Goal: Transaction & Acquisition: Purchase product/service

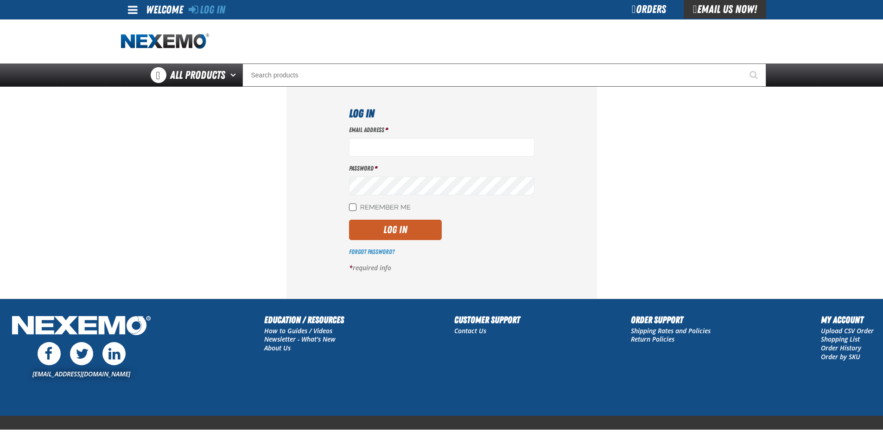
type input "Akiehl@vtaig.com"
click at [350, 209] on input "Remember Me" at bounding box center [352, 206] width 7 height 7
checkbox input "true"
click at [390, 226] on button "Log In" at bounding box center [395, 230] width 93 height 20
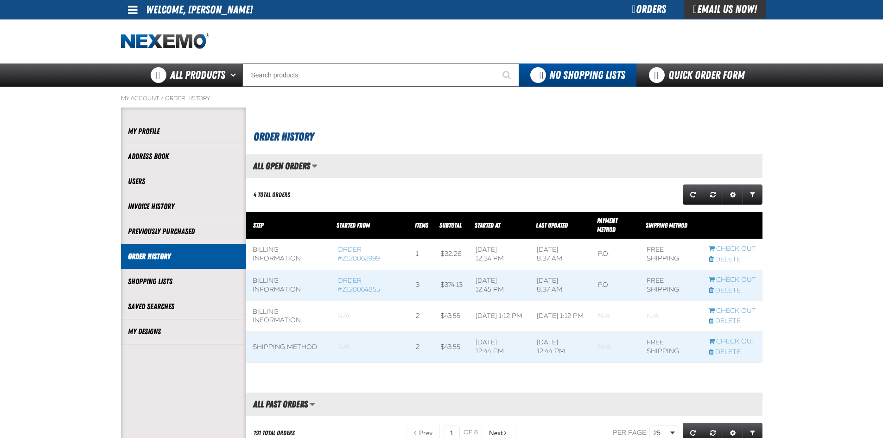
scroll to position [0, 0]
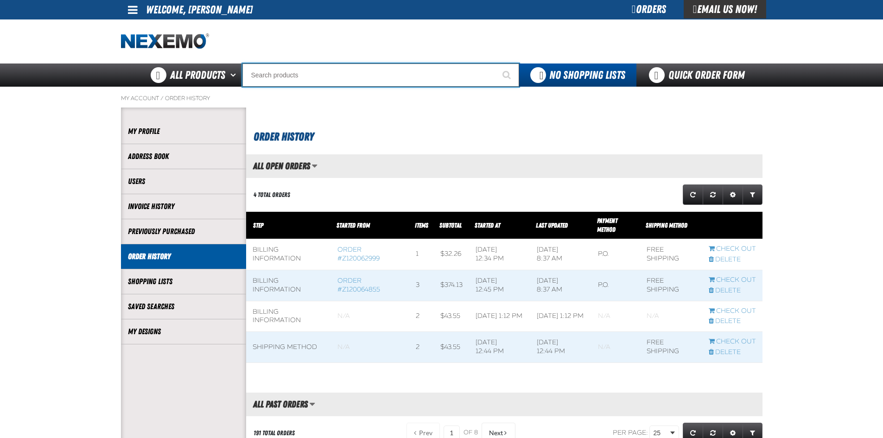
click at [264, 70] on input "Search" at bounding box center [380, 74] width 277 height 23
click at [272, 74] on input "Search" at bounding box center [380, 74] width 277 height 23
type input "c"
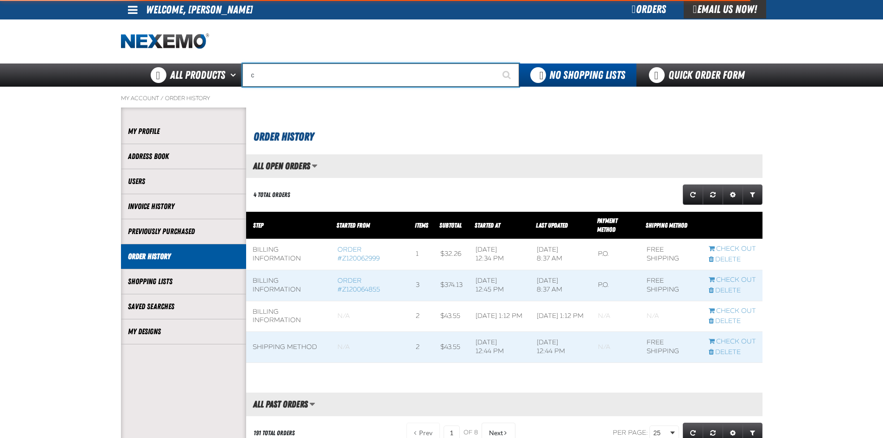
type input "c Alkaline Battery 1.5 Volt (12 per pack)"
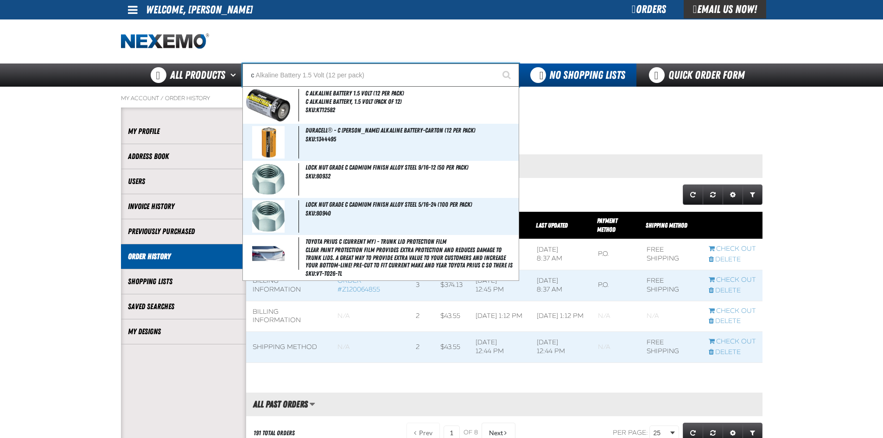
type input "cr"
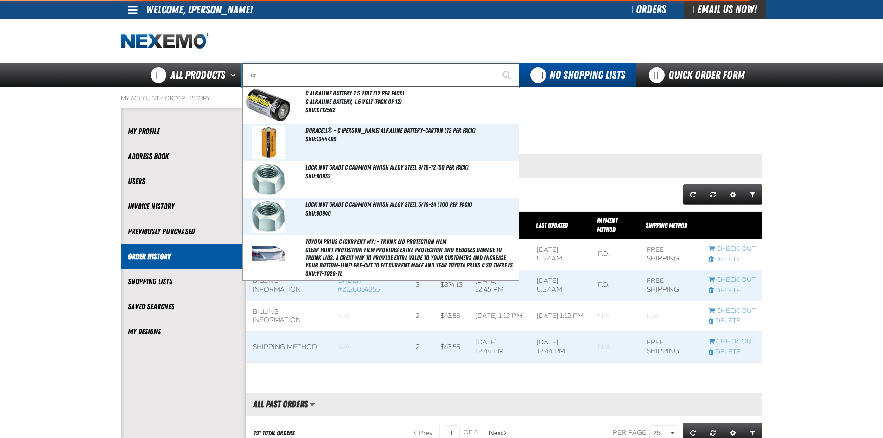
type input "crest Nissan BC Version 1 Fax"
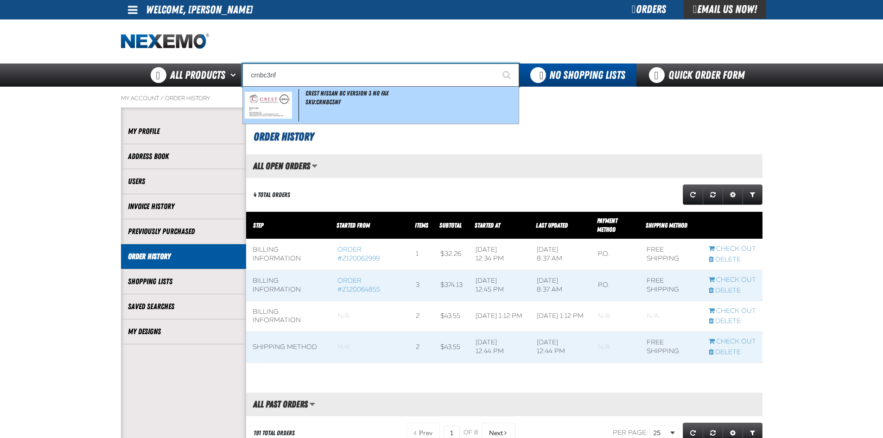
click at [301, 101] on div "Crest Nissan BC Version 3 No Fax SKU:CrNBC3NF" at bounding box center [381, 105] width 276 height 37
type input "Crest Nissan BC Version 3 No Fax"
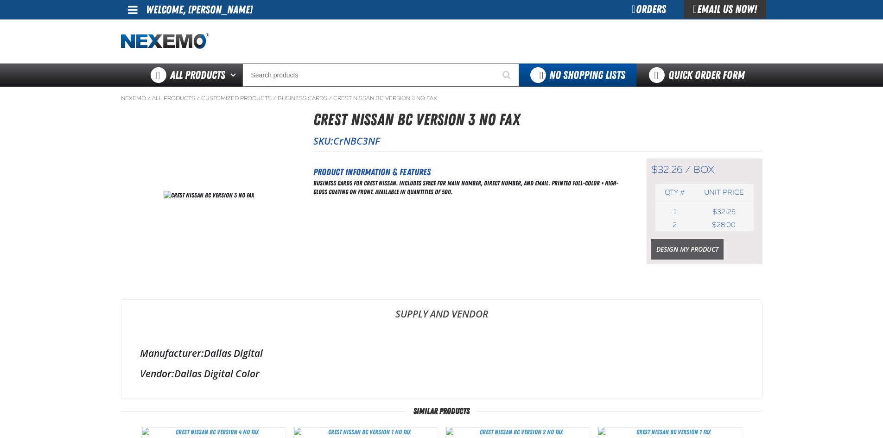
click at [679, 253] on link "Design My Product" at bounding box center [687, 249] width 72 height 20
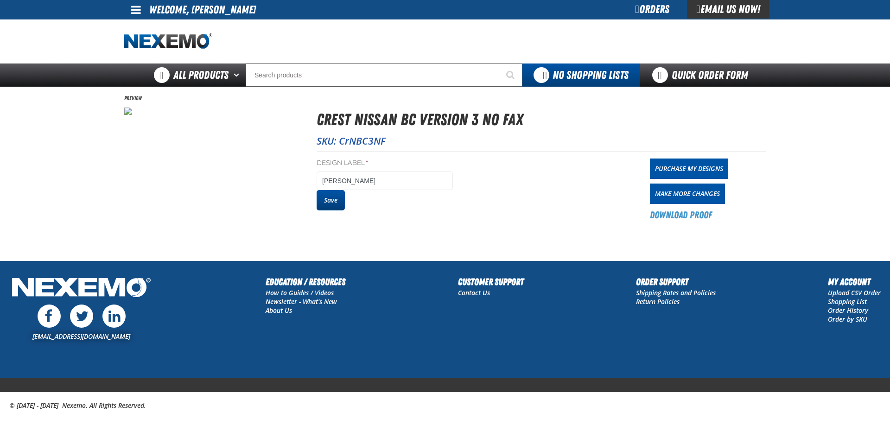
click at [339, 208] on button "Save" at bounding box center [331, 200] width 28 height 20
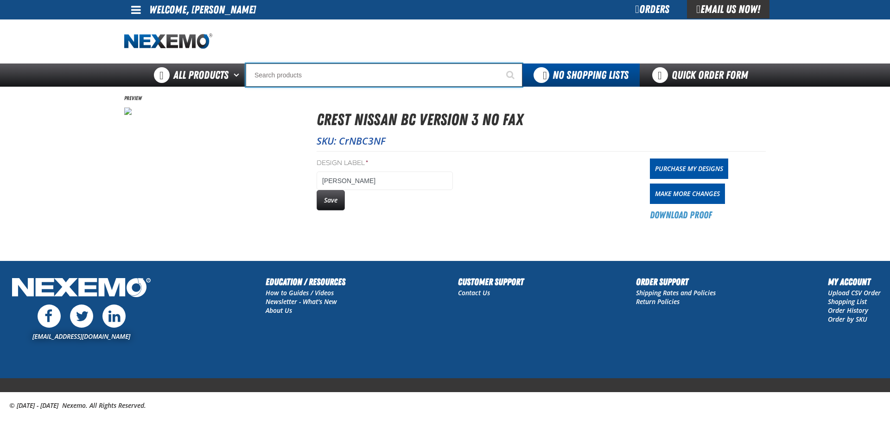
click at [270, 81] on input "Search" at bounding box center [384, 74] width 277 height 23
type input "c"
type input "c Alkaline Battery 1.5 Volt (12 per pack)"
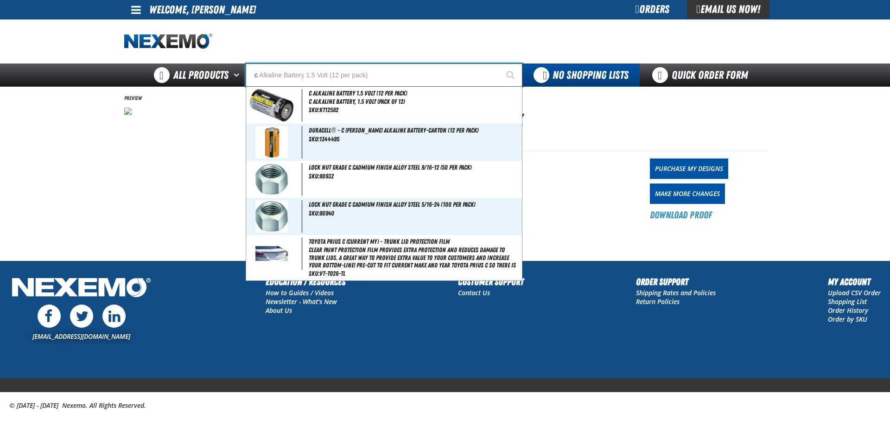
type input "cr"
type input "crest Nissan BC Version 1 Fax"
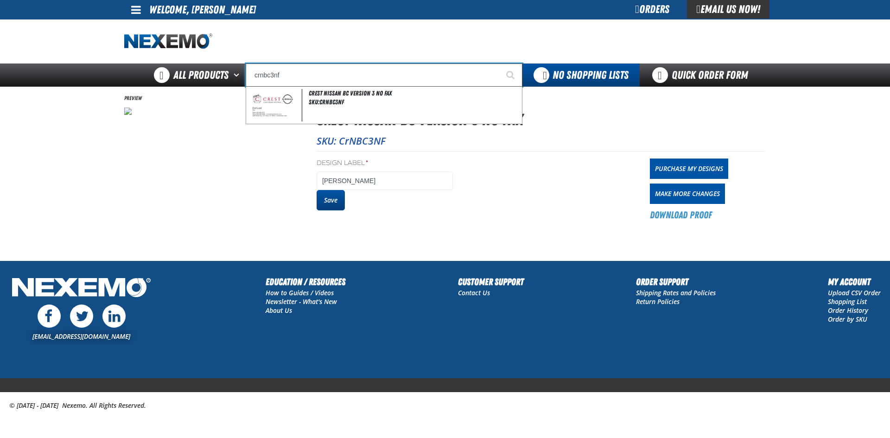
type input "crnbc3nf"
click at [328, 197] on button "Save" at bounding box center [331, 200] width 28 height 20
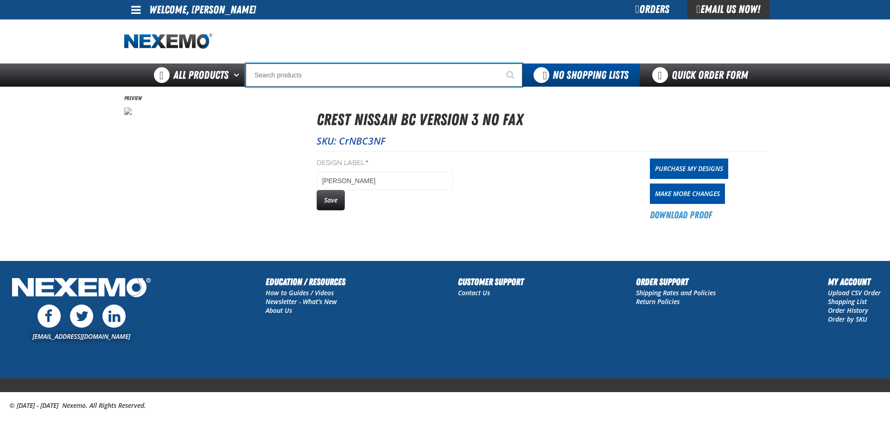
click at [279, 69] on input "Search" at bounding box center [384, 74] width 277 height 23
type input "c"
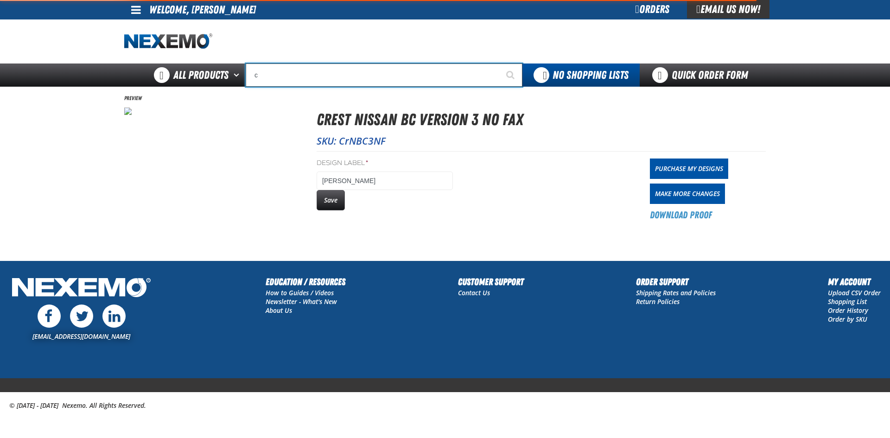
type input "c Alkaline Battery 1.5 Volt (12 per pack)"
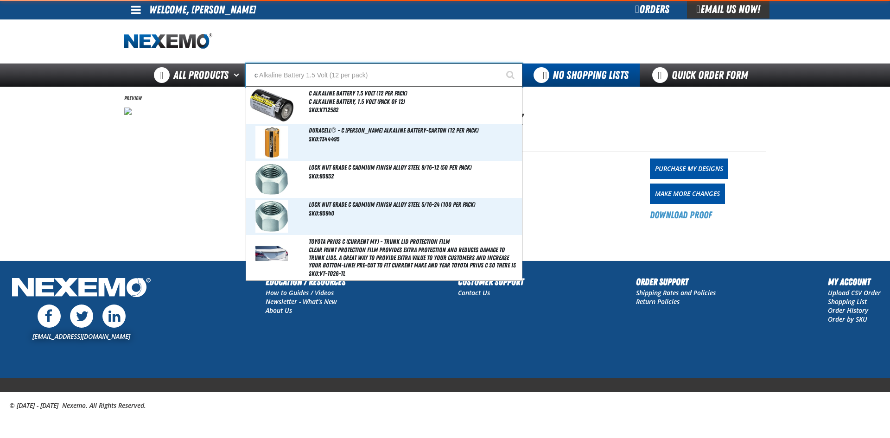
type input "cr"
type input "crest Nissan BC Version 1 Fax"
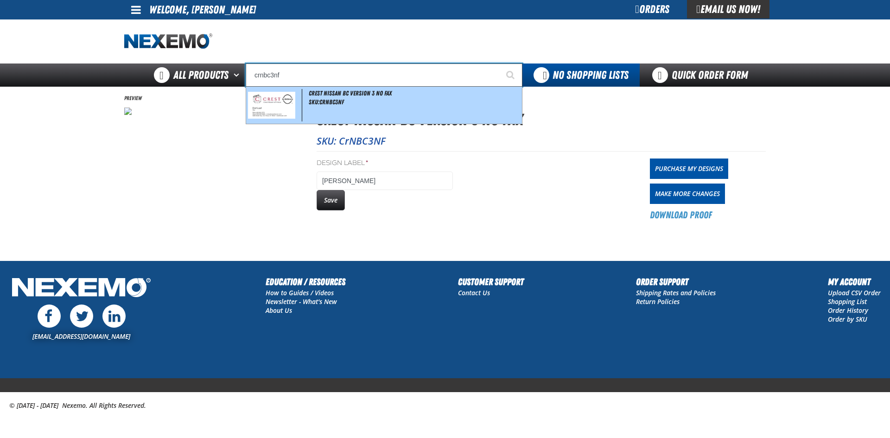
click at [268, 108] on img at bounding box center [271, 105] width 47 height 27
type input "Crest Nissan BC Version 3 No Fax"
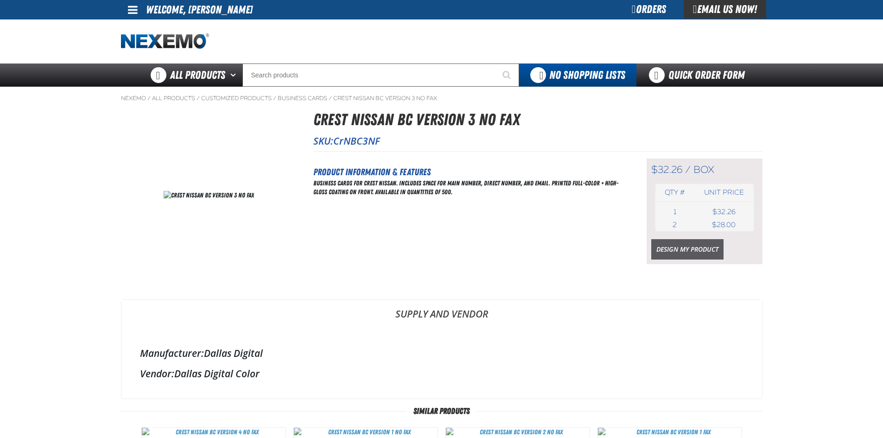
click at [667, 248] on link "Design My Product" at bounding box center [687, 249] width 72 height 20
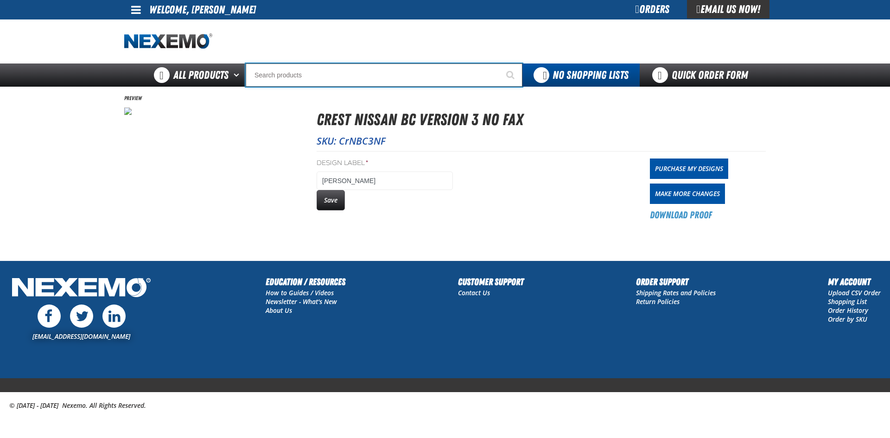
click at [263, 76] on input "Search" at bounding box center [384, 74] width 277 height 23
type input "c"
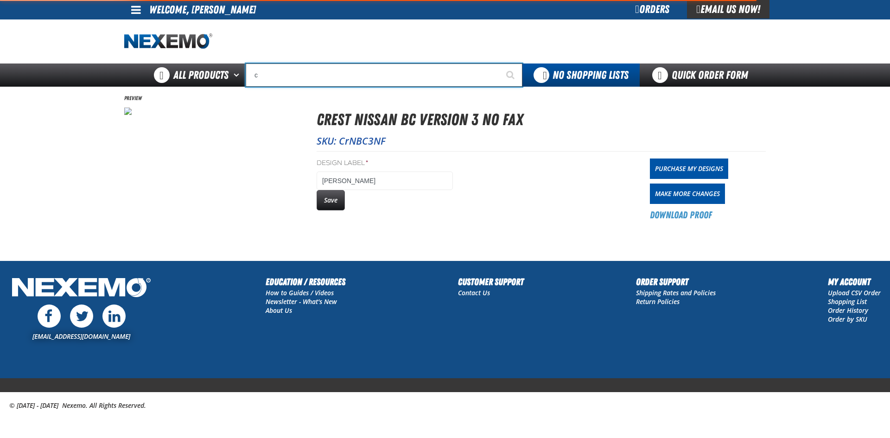
type input "c Alkaline Battery 1.5 Volt (12 per pack)"
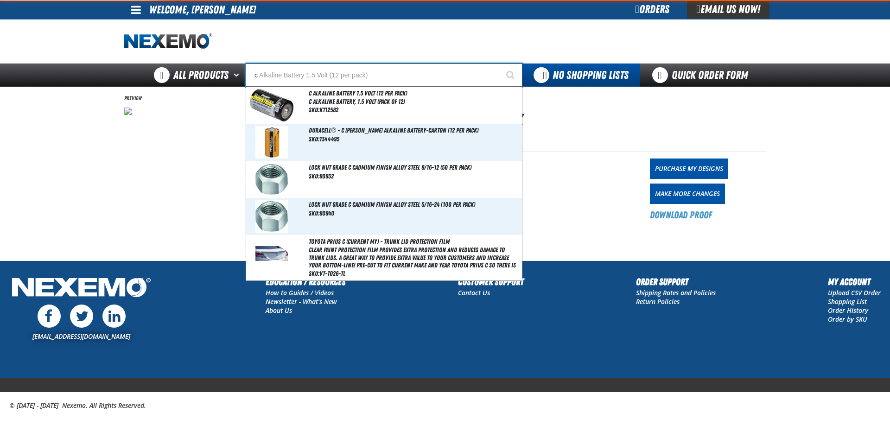
type input "cr"
type input "crest Nissan BC Version 1 Fax"
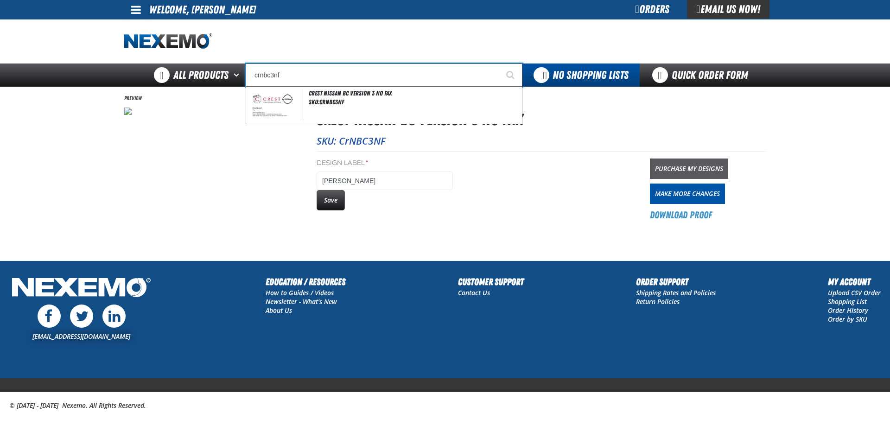
type input "crnbc3nf"
click at [670, 167] on link "Purchase My Designs" at bounding box center [689, 168] width 78 height 20
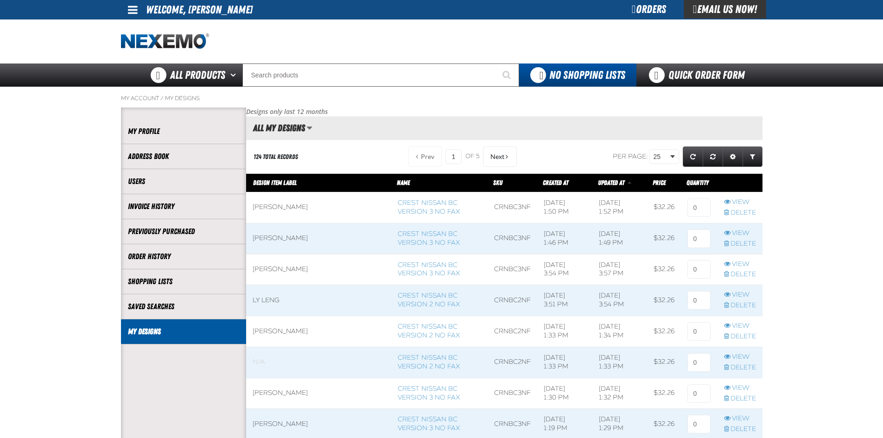
scroll to position [0, 0]
click at [738, 243] on link "Delete" at bounding box center [740, 244] width 32 height 9
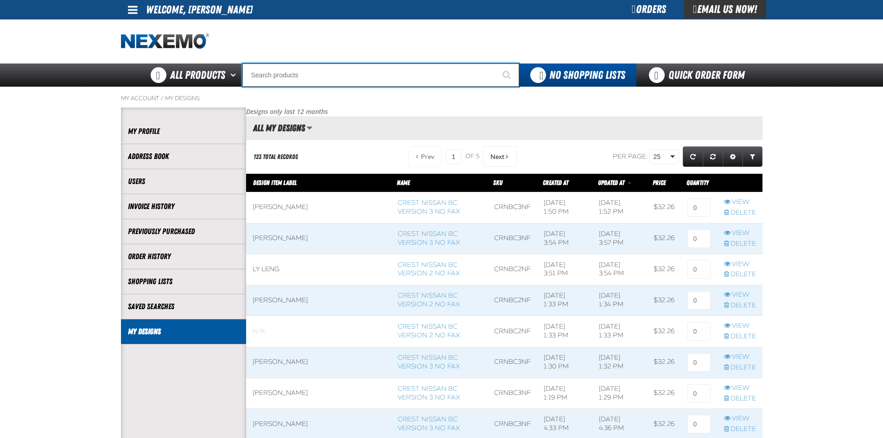
click at [273, 76] on input "Search" at bounding box center [380, 74] width 277 height 23
type input "c"
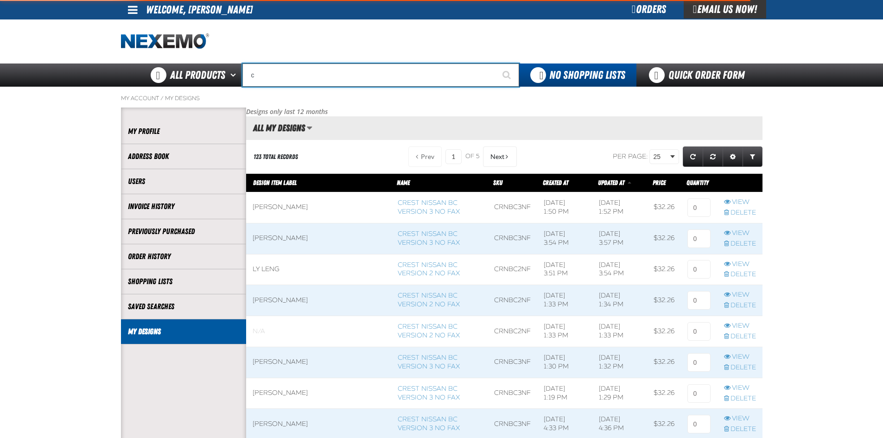
type input "c Alkaline Battery 1.5 Volt (12 per pack)"
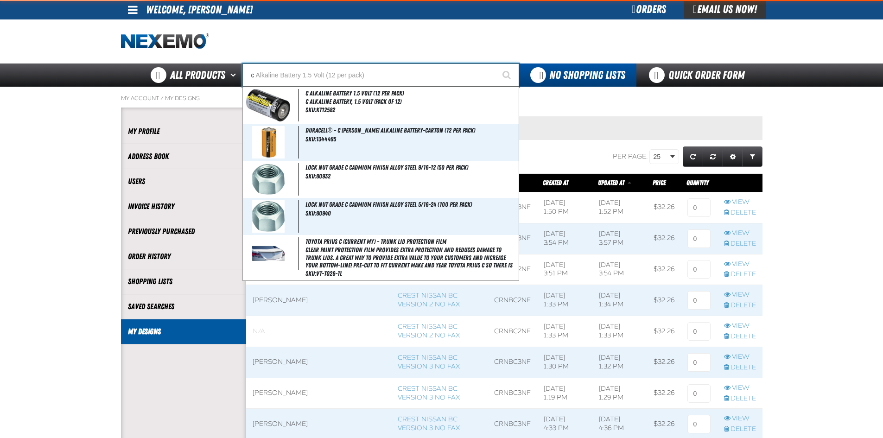
type input "cr"
type input "crest Nissan BC Version 1 Fax"
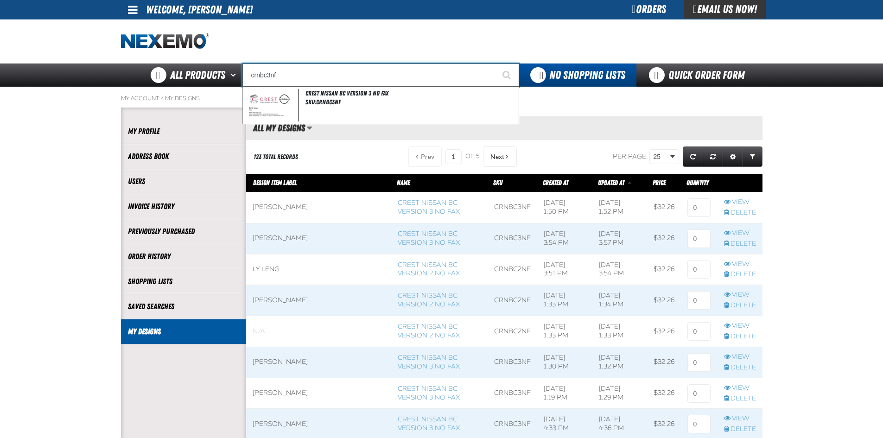
type input "crnbc3nf"
click at [496, 63] on button "Start Searching" at bounding box center [507, 74] width 23 height 23
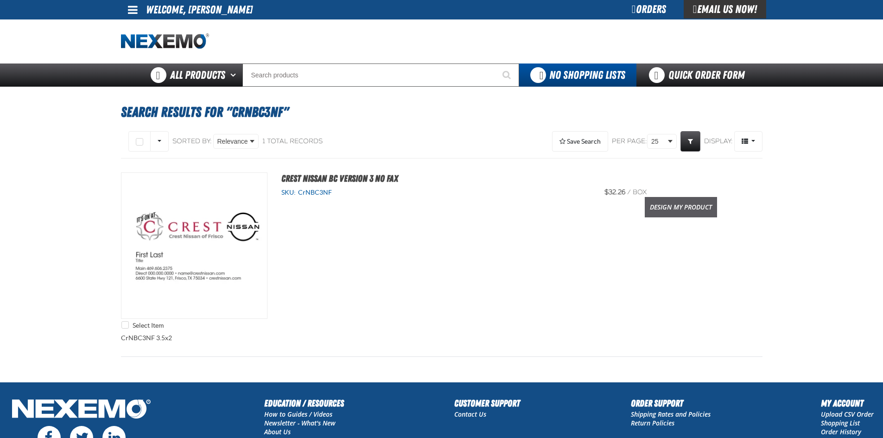
click at [677, 210] on link "Design My Product" at bounding box center [681, 207] width 72 height 20
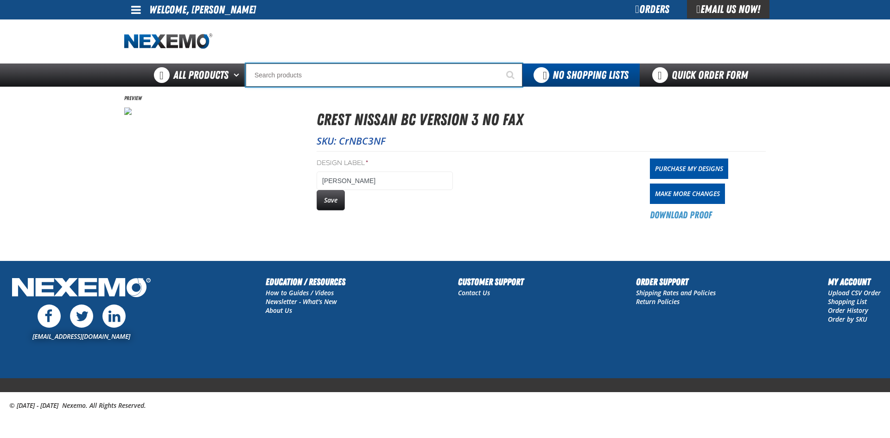
click at [260, 76] on input "Search" at bounding box center [384, 74] width 277 height 23
type input "c"
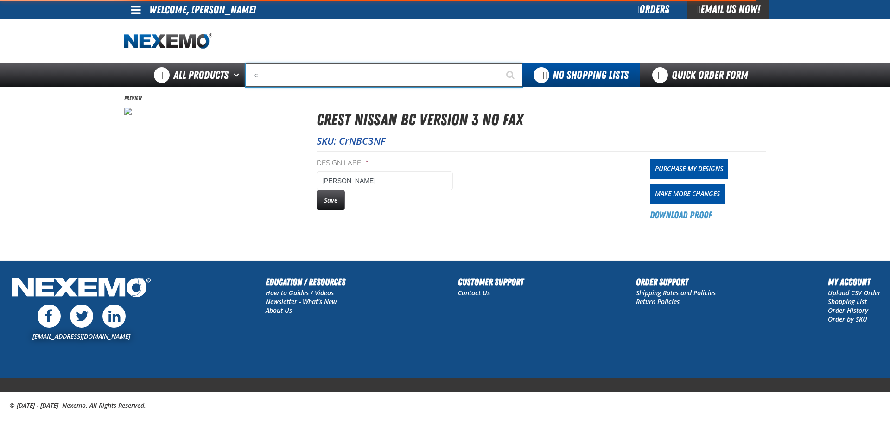
type input "c Alkaline Battery 1.5 Volt (12 per pack)"
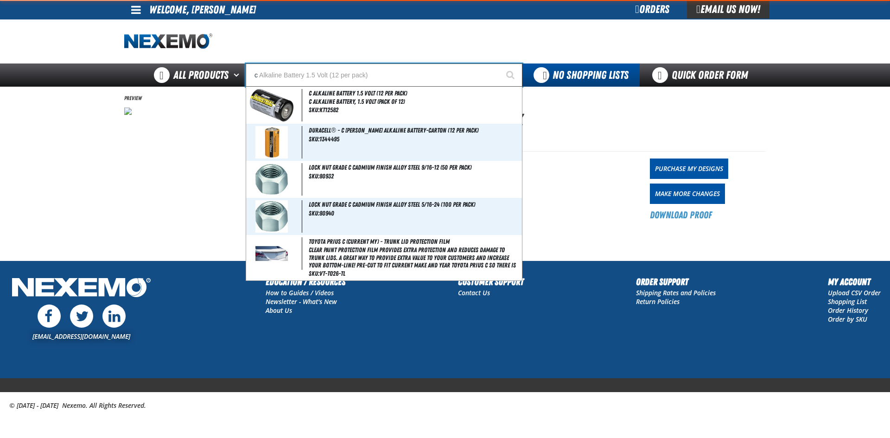
type input "cr"
type input "crest Nissan BC Version 1 Fax"
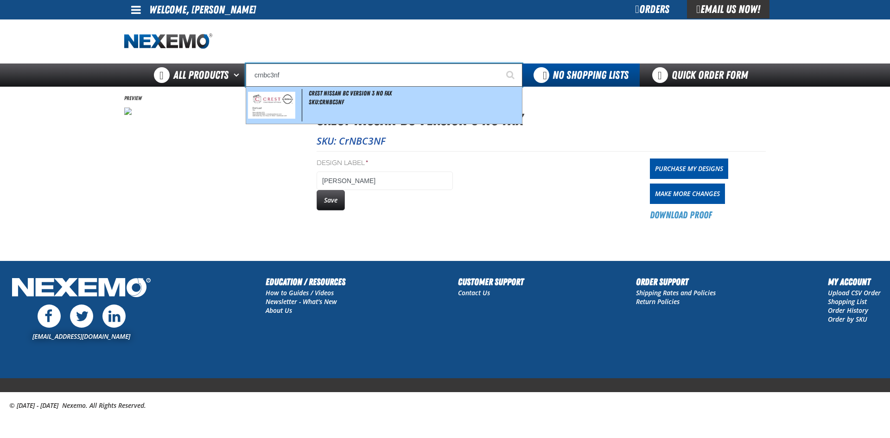
click at [277, 107] on img at bounding box center [271, 105] width 47 height 27
type input "Crest Nissan BC Version 3 No Fax"
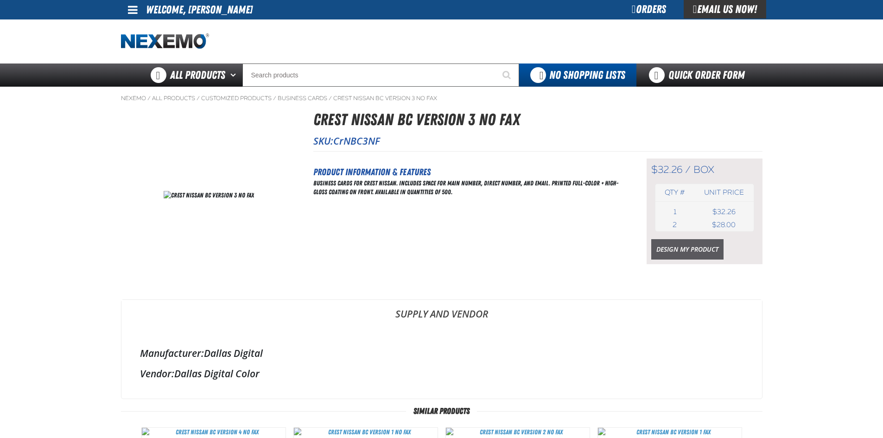
click at [678, 255] on link "Design My Product" at bounding box center [687, 249] width 72 height 20
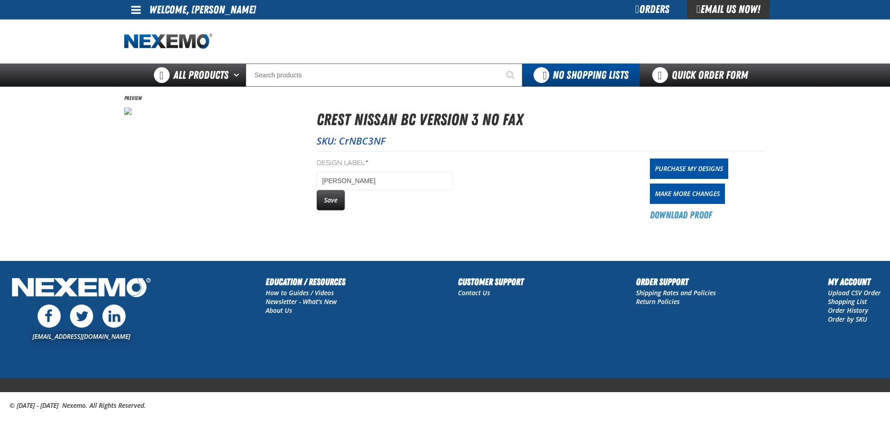
click at [328, 199] on button "Save" at bounding box center [331, 200] width 28 height 20
click at [269, 76] on input "Search" at bounding box center [384, 74] width 277 height 23
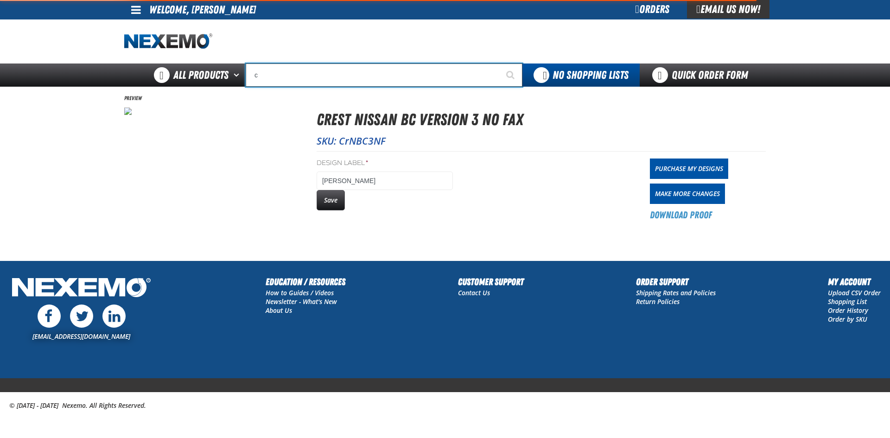
type input "cr"
type input "crest Nissan BC Version 1 Fax"
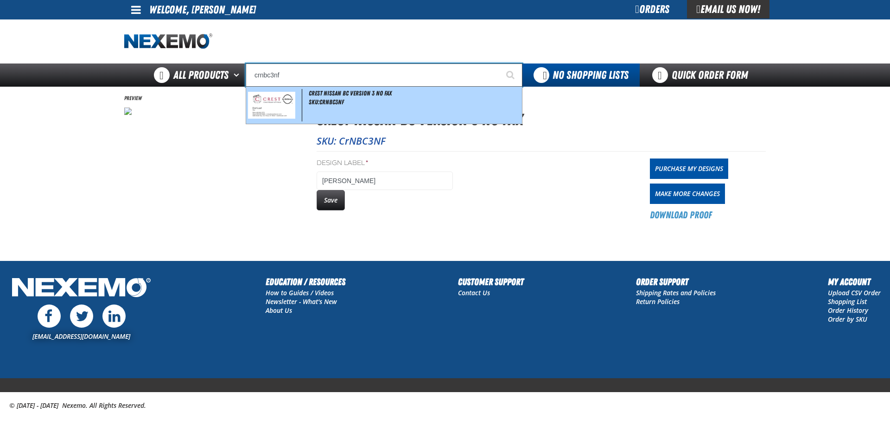
click at [278, 113] on img at bounding box center [271, 105] width 47 height 27
type input "Crest Nissan BC Version 3 No Fax"
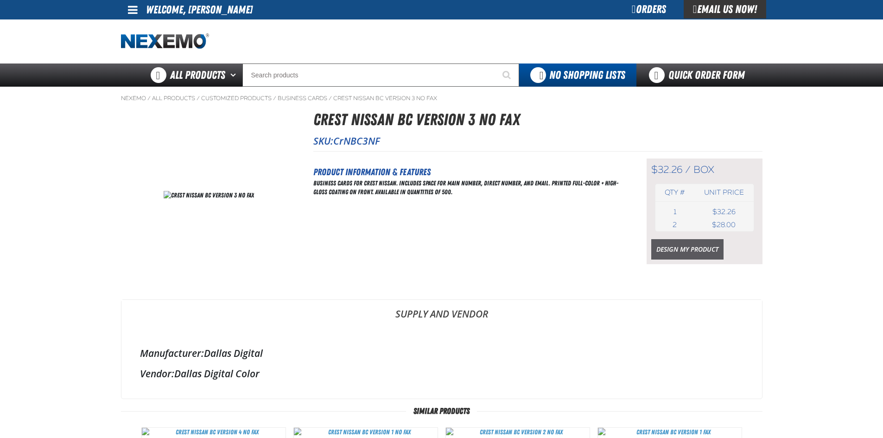
click at [682, 247] on link "Design My Product" at bounding box center [687, 249] width 72 height 20
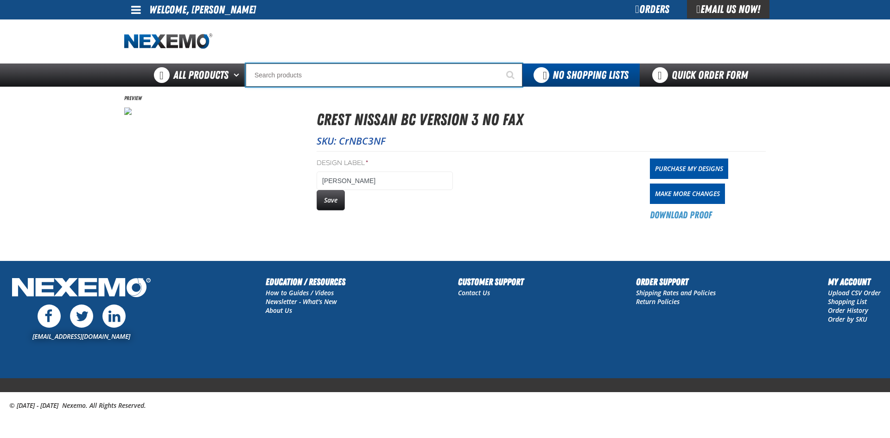
click at [268, 77] on input "Search" at bounding box center [384, 74] width 277 height 23
type input "c"
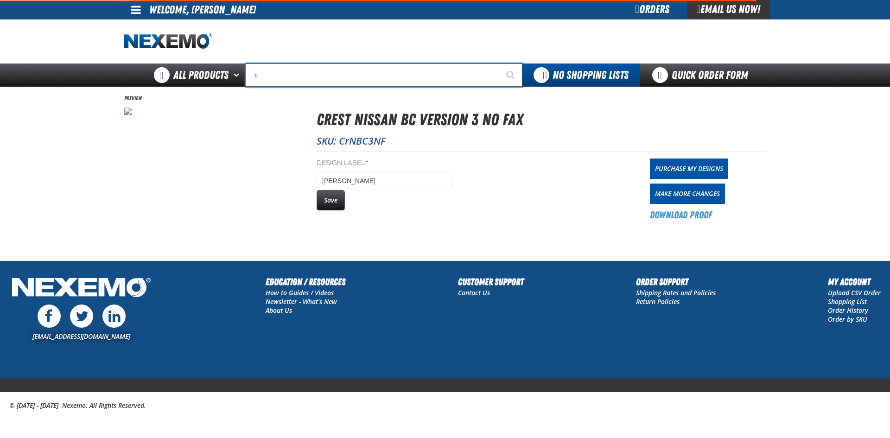
type input "c Alkaline Battery 1.5 Volt (12 per pack)"
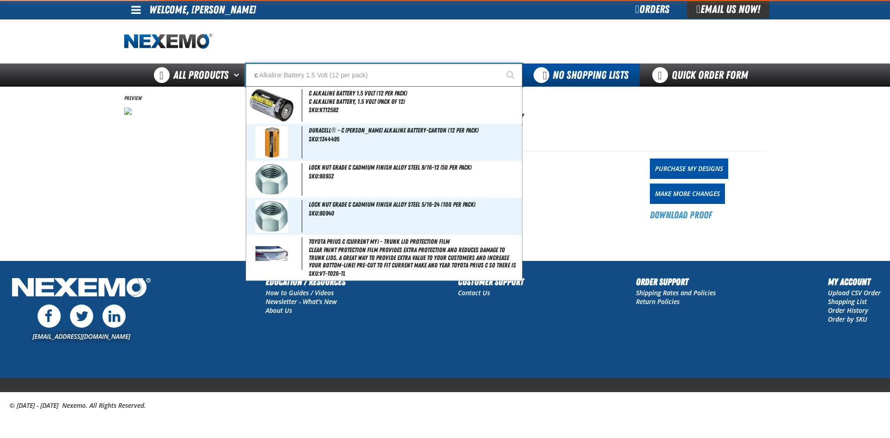
type input "cr"
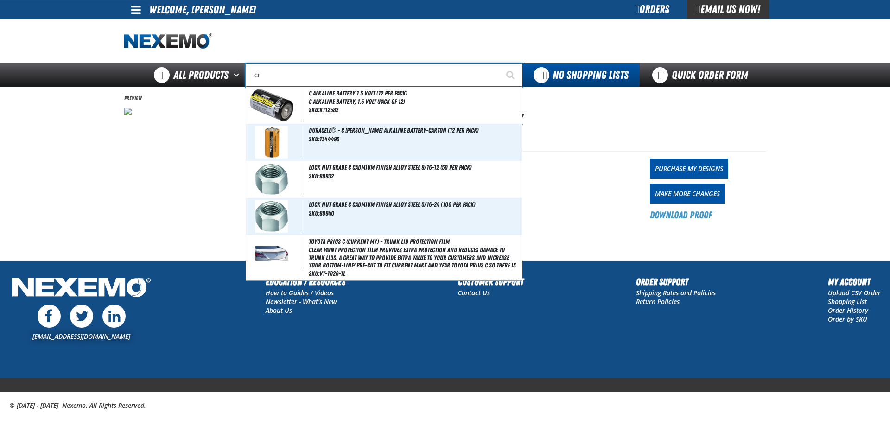
type input "crest Nissan BC Version 1 Fax"
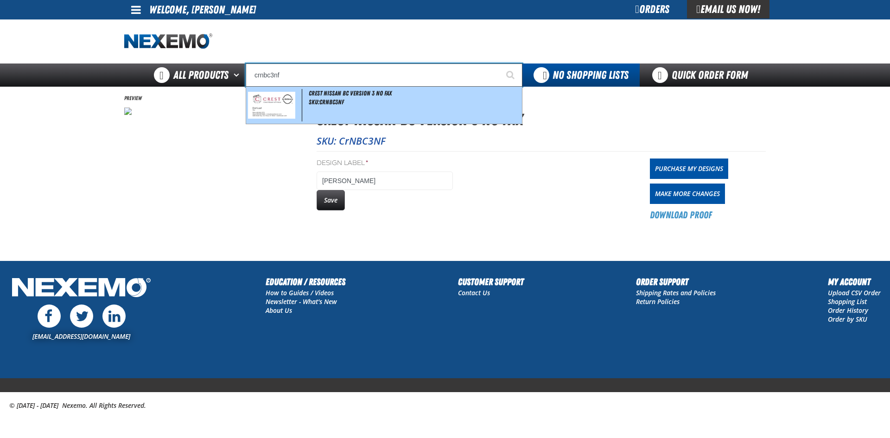
click at [273, 108] on img at bounding box center [271, 105] width 47 height 27
type input "Crest Nissan BC Version 3 No Fax"
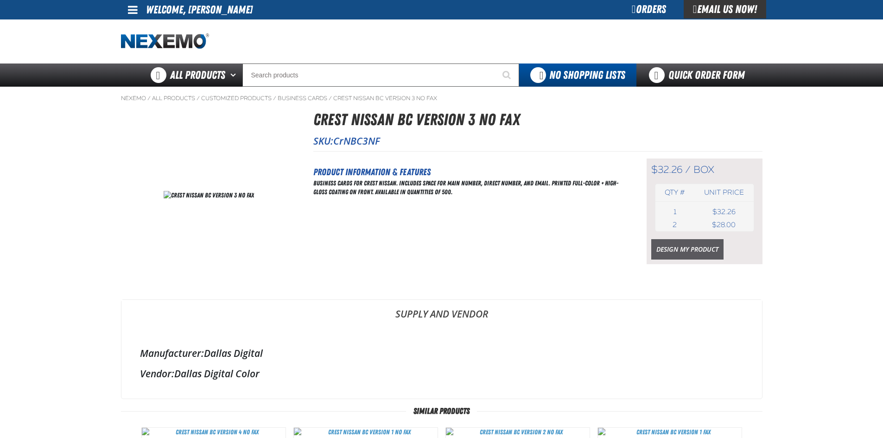
click at [683, 251] on link "Design My Product" at bounding box center [687, 249] width 72 height 20
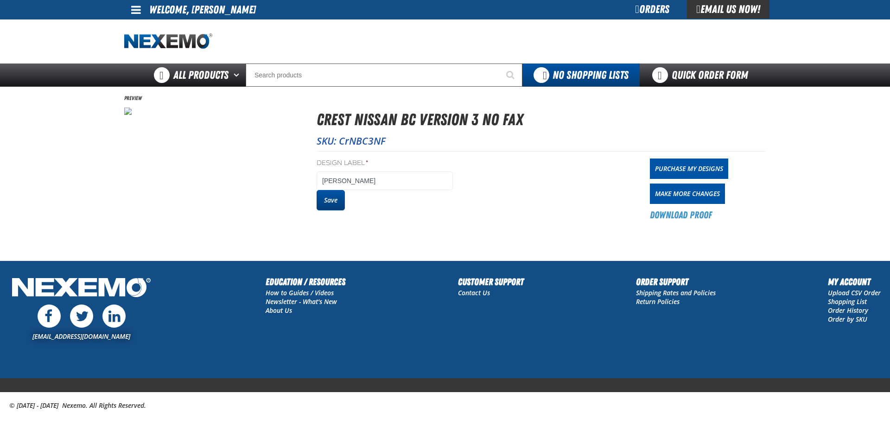
click at [329, 196] on button "Save" at bounding box center [331, 200] width 28 height 20
click at [679, 173] on link "Purchase My Designs" at bounding box center [689, 168] width 78 height 20
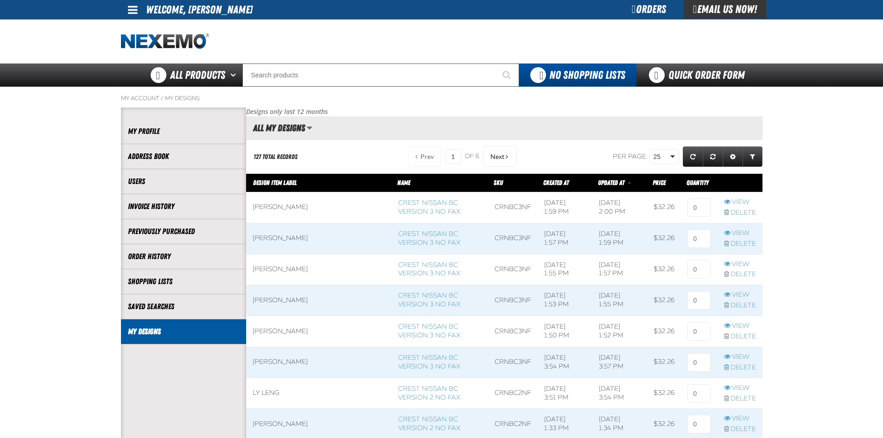
scroll to position [0, 0]
click at [698, 209] on input at bounding box center [698, 207] width 23 height 19
type input "1"
click at [697, 238] on input at bounding box center [698, 238] width 23 height 19
type input "1"
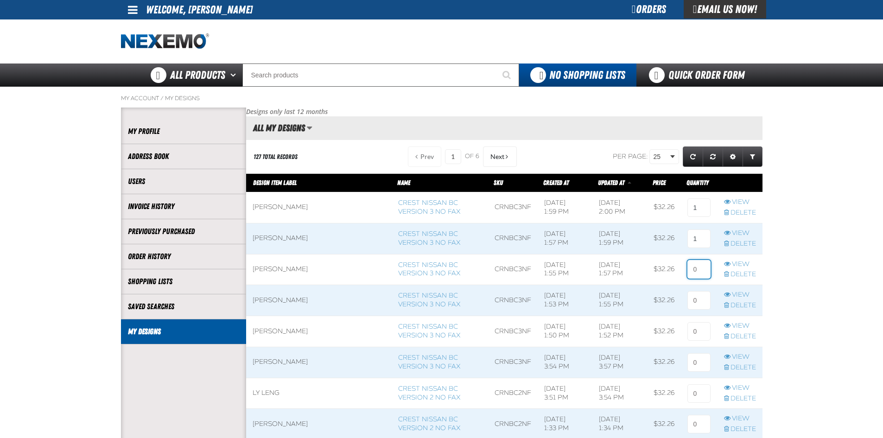
click at [698, 271] on input at bounding box center [698, 269] width 23 height 19
type input "1"
click at [698, 300] on input at bounding box center [698, 300] width 23 height 19
type input "1"
click at [695, 332] on input at bounding box center [698, 331] width 23 height 19
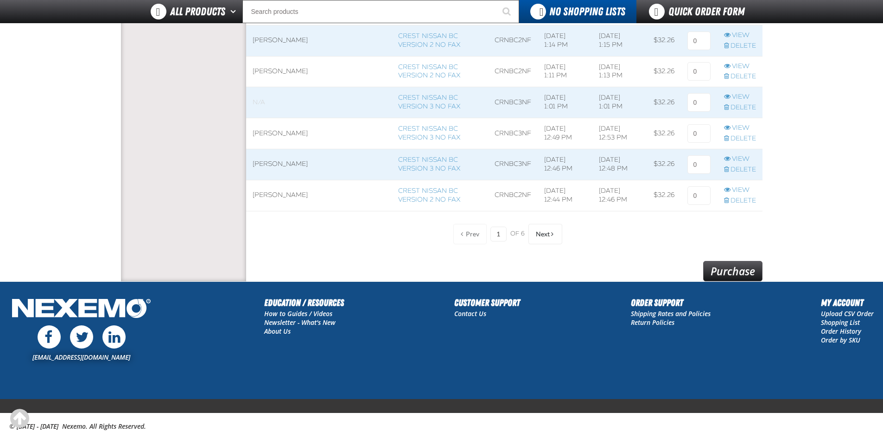
scroll to position [741, 0]
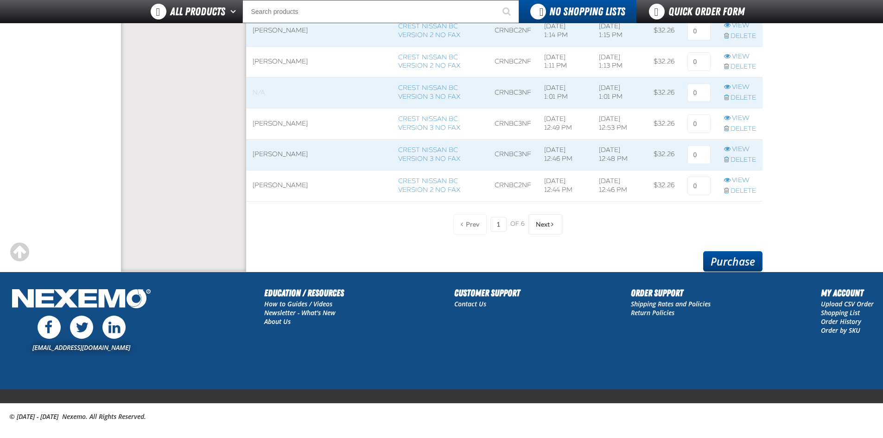
type input "1"
click at [726, 260] on link "Purchase" at bounding box center [732, 261] width 59 height 20
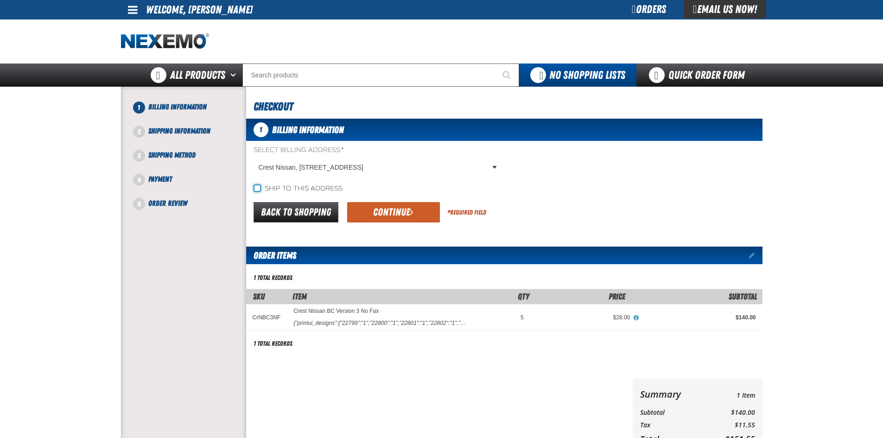
click at [257, 189] on input "Ship to this address" at bounding box center [256, 187] width 7 height 7
checkbox input "true"
click at [390, 212] on button "Continue" at bounding box center [393, 212] width 93 height 20
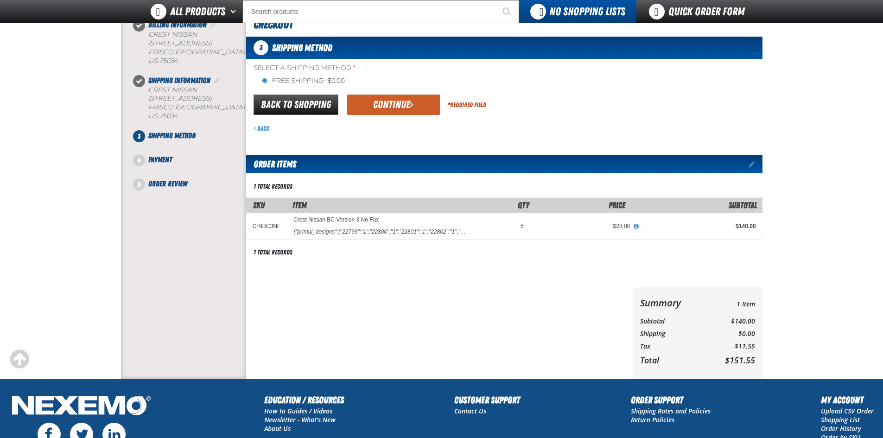
scroll to position [38, 0]
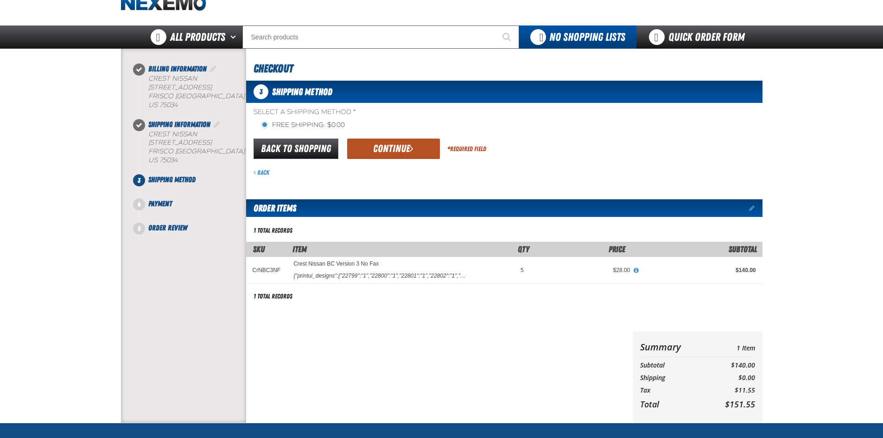
click at [389, 150] on button "Continue" at bounding box center [393, 149] width 93 height 20
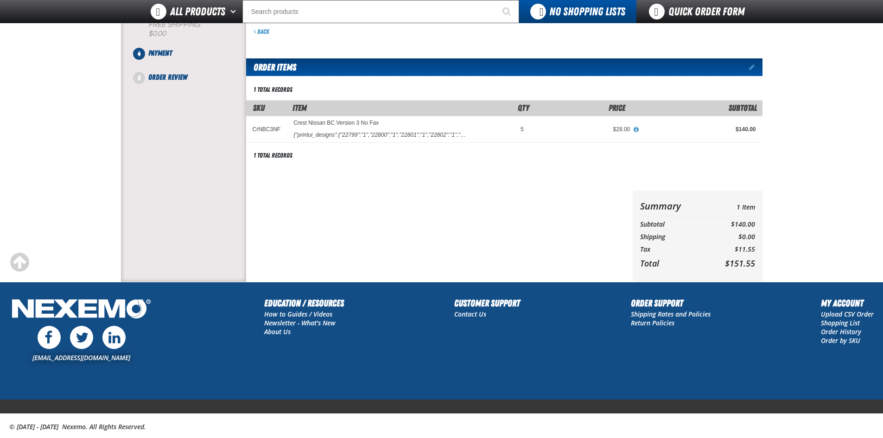
scroll to position [62, 0]
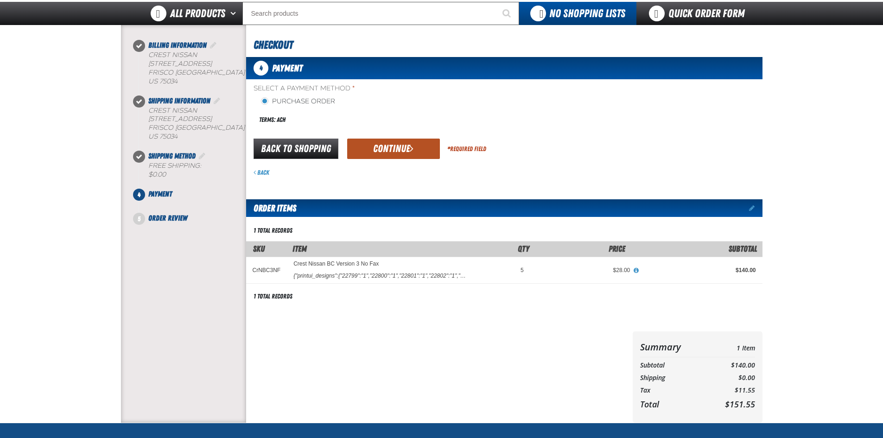
click at [388, 149] on button "Continue" at bounding box center [393, 149] width 93 height 20
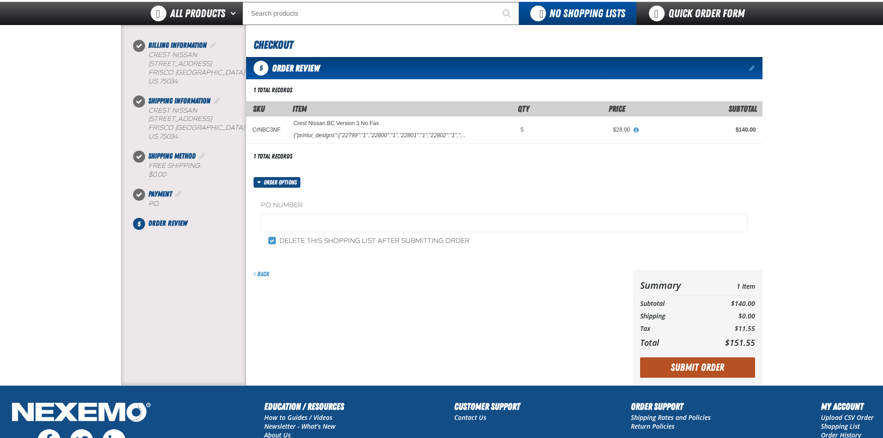
click at [698, 367] on button "Submit Order" at bounding box center [697, 367] width 115 height 20
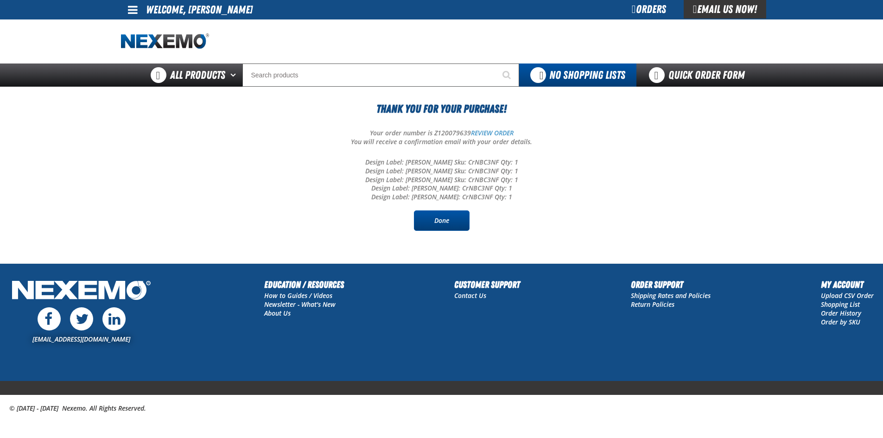
click at [441, 221] on link "Done" at bounding box center [442, 220] width 56 height 20
